Goal: Task Accomplishment & Management: Use online tool/utility

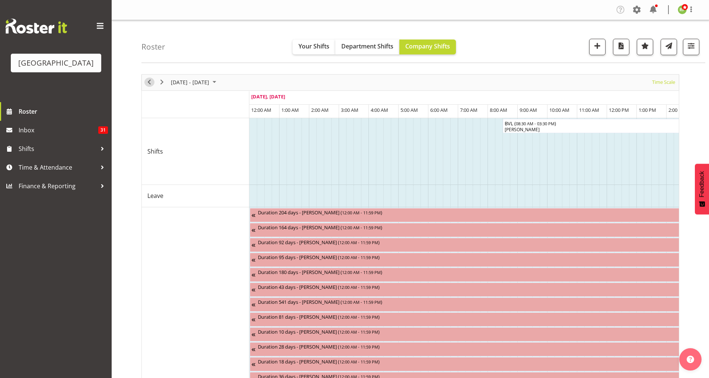
click at [150, 82] on span "Previous" at bounding box center [149, 81] width 9 height 9
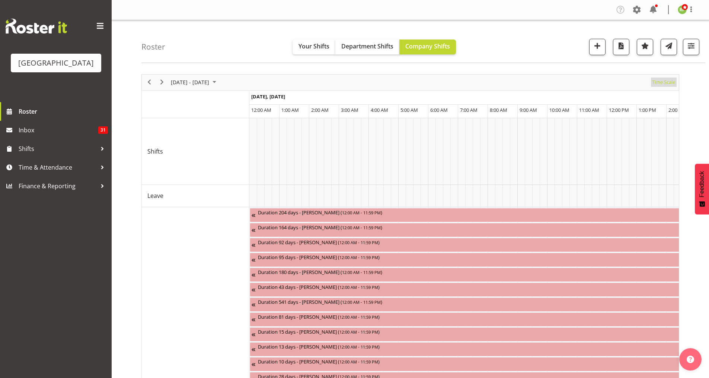
click at [669, 84] on span "Time Scale" at bounding box center [664, 81] width 25 height 9
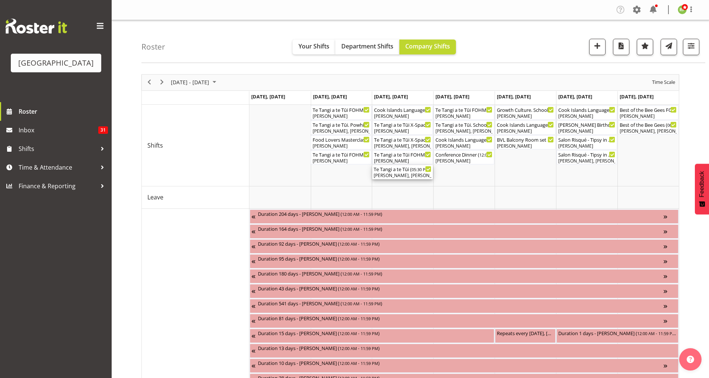
click at [399, 175] on div "[PERSON_NAME], [PERSON_NAME], [PERSON_NAME], [PERSON_NAME], [PERSON_NAME], [PER…" at bounding box center [403, 175] width 58 height 7
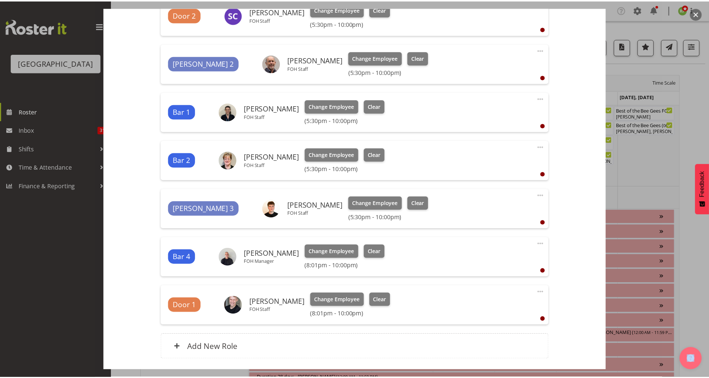
scroll to position [301, 0]
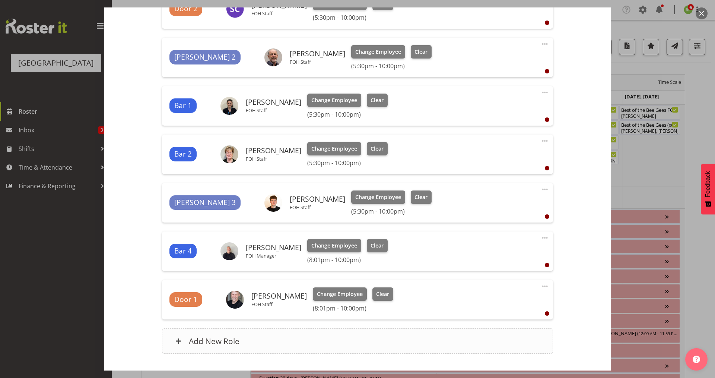
click at [205, 347] on div "Add New Role" at bounding box center [357, 340] width 391 height 25
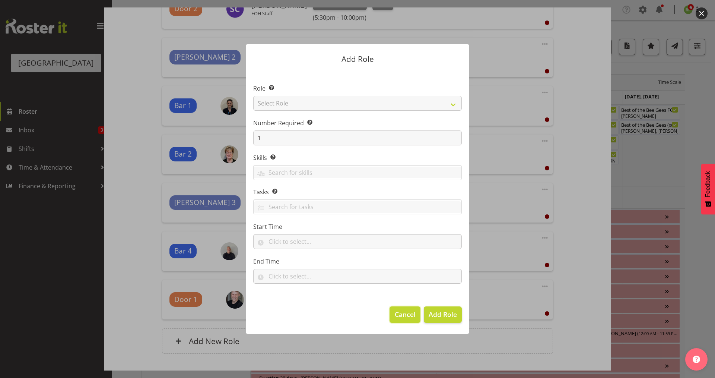
click at [399, 318] on span "Cancel" at bounding box center [405, 314] width 21 height 10
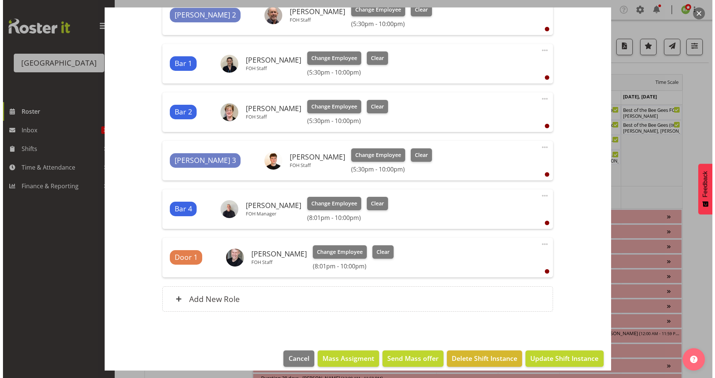
scroll to position [351, 0]
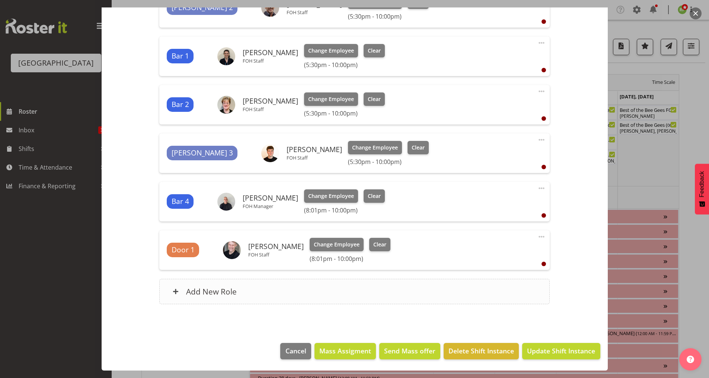
click at [196, 285] on div "Add New Role" at bounding box center [354, 291] width 391 height 25
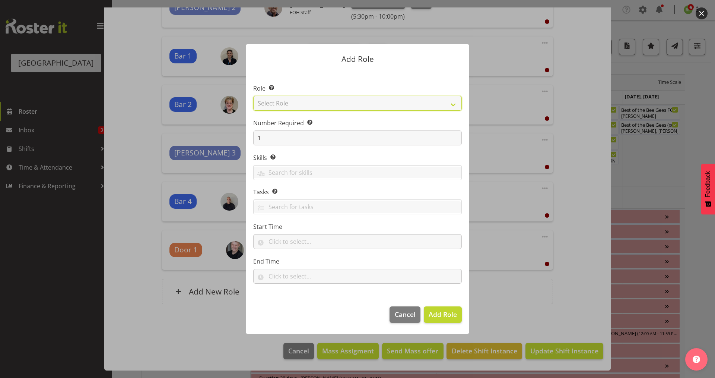
drag, startPoint x: 454, startPoint y: 104, endPoint x: 450, endPoint y: 107, distance: 4.7
click at [454, 104] on select "Select Role Audio Bar Bar Runner Bar Training Box Office Cargo Shed Venue Rep C…" at bounding box center [357, 103] width 209 height 15
select select "1292"
click at [253, 96] on select "Select Role Audio Bar Bar Runner Bar Training Box Office Cargo Shed Venue Rep C…" at bounding box center [357, 103] width 209 height 15
click at [438, 313] on span "Add Role" at bounding box center [443, 313] width 28 height 9
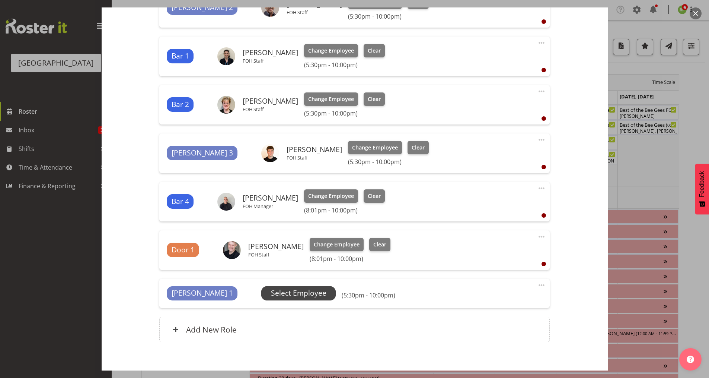
click at [274, 292] on span "Select Employee" at bounding box center [298, 293] width 55 height 11
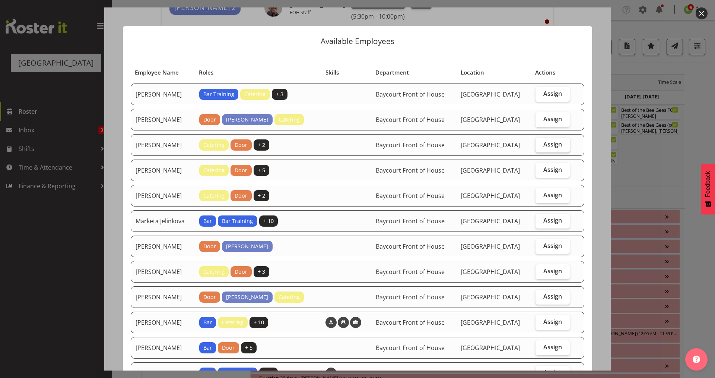
click at [551, 147] on span "Assign" at bounding box center [552, 143] width 19 height 7
click at [540, 147] on input "Assign" at bounding box center [538, 144] width 5 height 5
checkbox input "true"
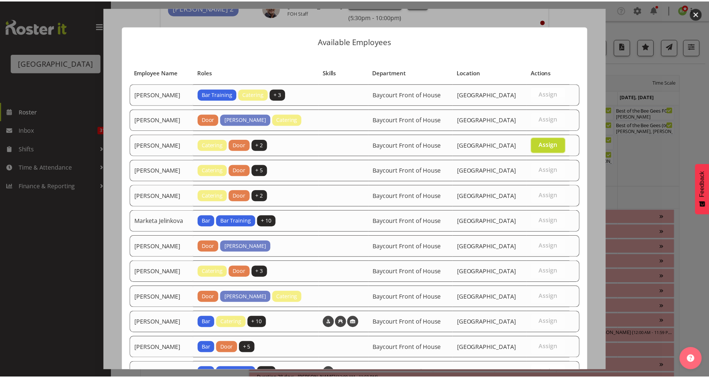
scroll to position [60, 0]
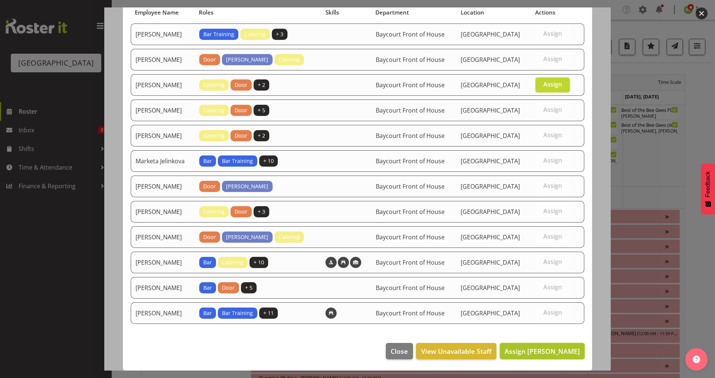
click at [542, 351] on span "Assign [PERSON_NAME]" at bounding box center [542, 350] width 75 height 9
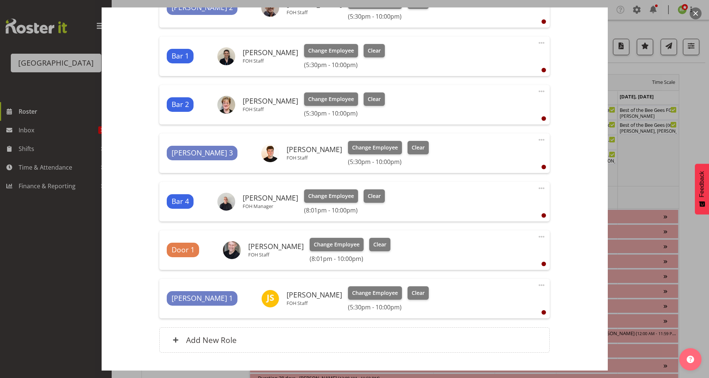
click at [537, 284] on span at bounding box center [541, 284] width 9 height 9
click at [495, 303] on link "Edit" at bounding box center [511, 301] width 72 height 13
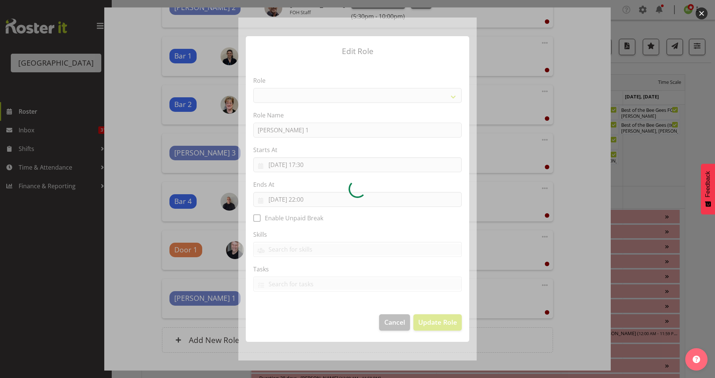
click at [316, 165] on div at bounding box center [357, 189] width 238 height 342
select select "1292"
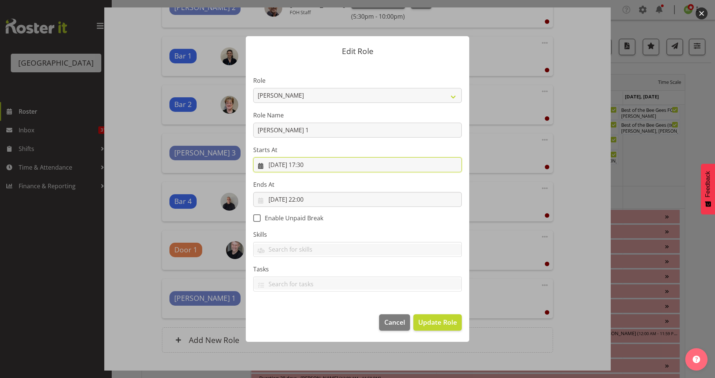
click at [314, 166] on input "[DATE] 17:30" at bounding box center [357, 164] width 209 height 15
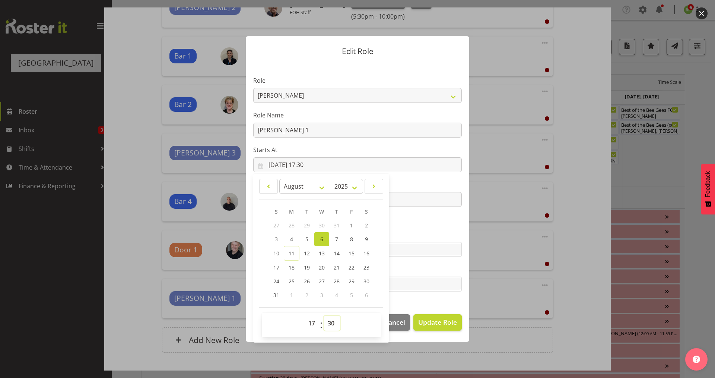
click at [331, 324] on select "00 01 02 03 04 05 06 07 08 09 10 11 12 13 14 15 16 17 18 19 20 21 22 23 24 25 2…" at bounding box center [332, 322] width 17 height 15
select select "35"
click at [324, 315] on select "00 01 02 03 04 05 06 07 08 09 10 11 12 13 14 15 16 17 18 19 20 21 22 23 24 25 2…" at bounding box center [332, 322] width 17 height 15
type input "[DATE] 17:35"
click at [439, 323] on span "Update Role" at bounding box center [437, 322] width 39 height 10
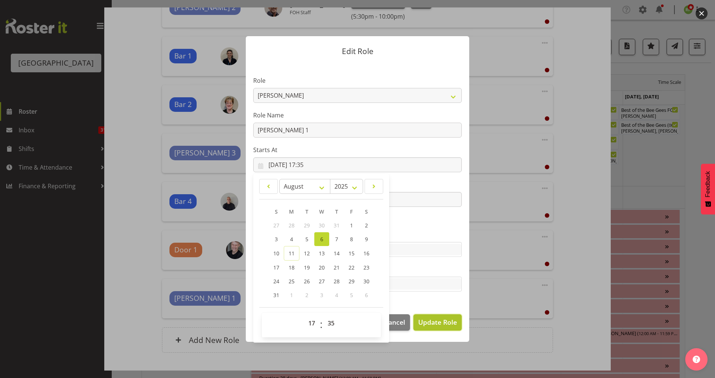
select select
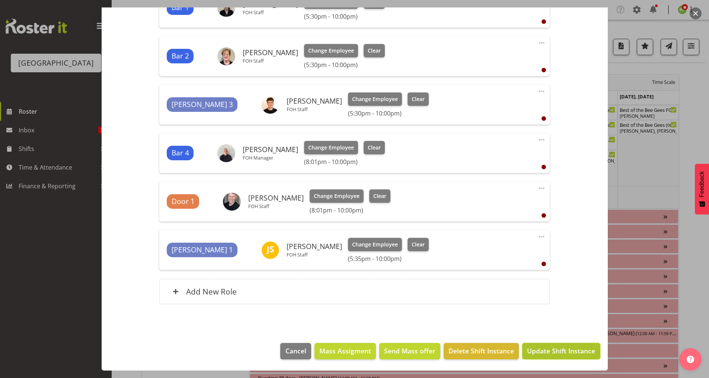
click at [558, 352] on span "Update Shift Instance" at bounding box center [561, 351] width 68 height 10
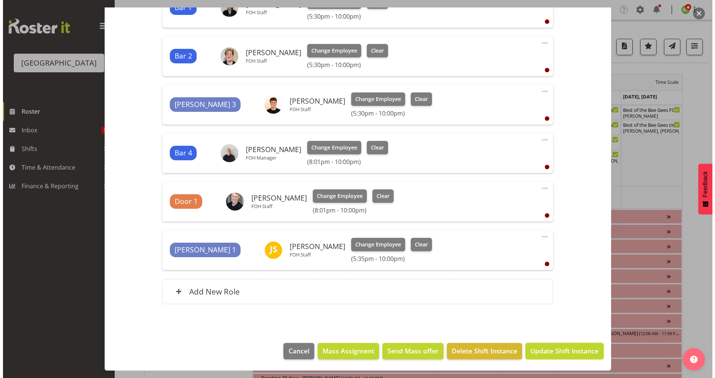
scroll to position [369, 0]
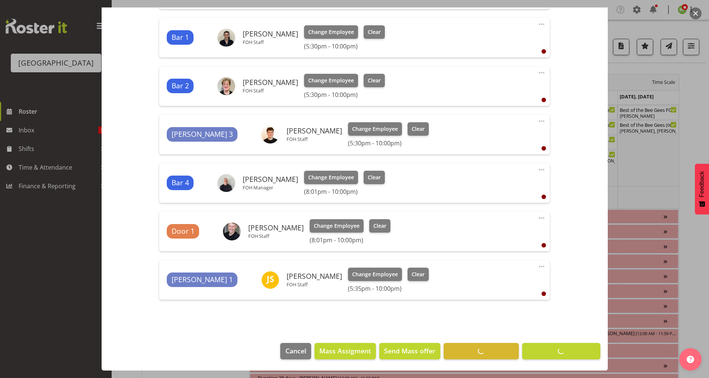
click at [698, 13] on button "button" at bounding box center [696, 13] width 12 height 12
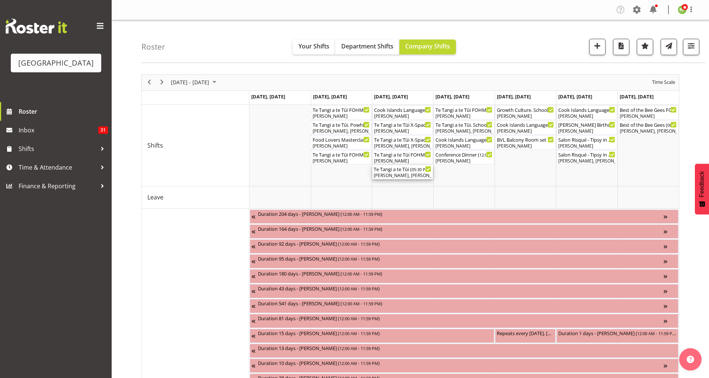
click at [408, 173] on div "[PERSON_NAME], [PERSON_NAME], [PERSON_NAME], [PERSON_NAME], [PERSON_NAME], [PER…" at bounding box center [403, 175] width 58 height 7
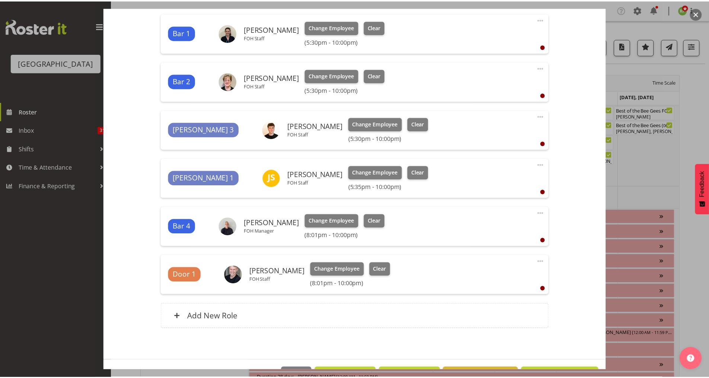
scroll to position [397, 0]
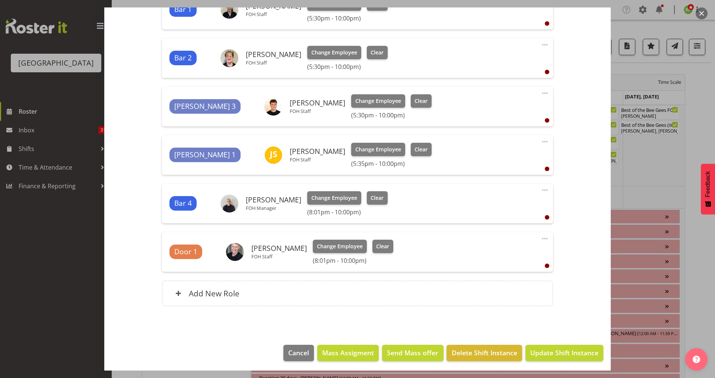
drag, startPoint x: 701, startPoint y: 14, endPoint x: 700, endPoint y: 18, distance: 4.0
click at [701, 15] on button "button" at bounding box center [702, 13] width 12 height 12
